Goal: Find specific page/section: Find specific page/section

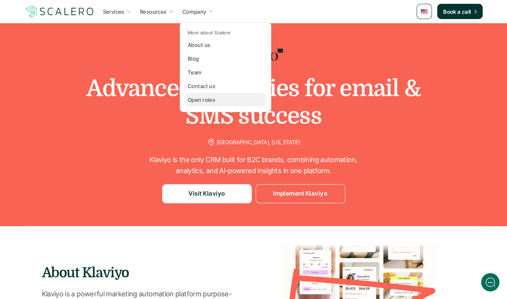
click at [209, 101] on p "Open roles" at bounding box center [201, 100] width 27 height 8
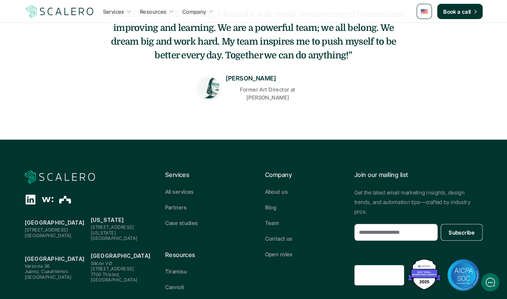
scroll to position [302, 0]
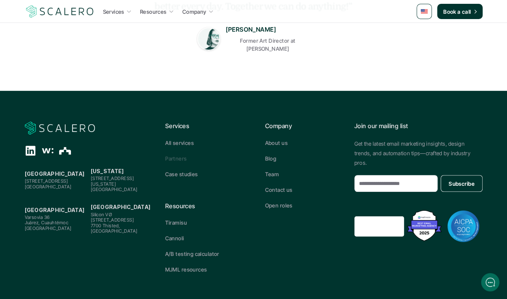
click at [178, 155] on p "Partners" at bounding box center [175, 158] width 21 height 8
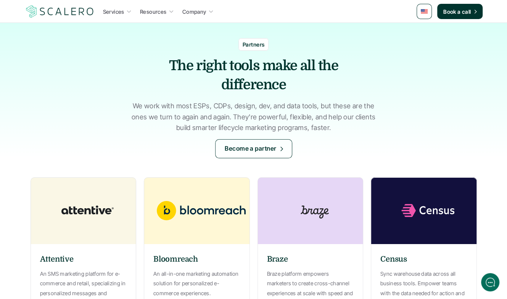
click at [328, 183] on img at bounding box center [314, 210] width 114 height 67
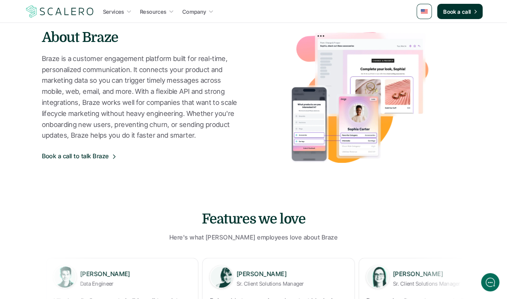
scroll to position [405, 0]
